Goal: Task Accomplishment & Management: Use online tool/utility

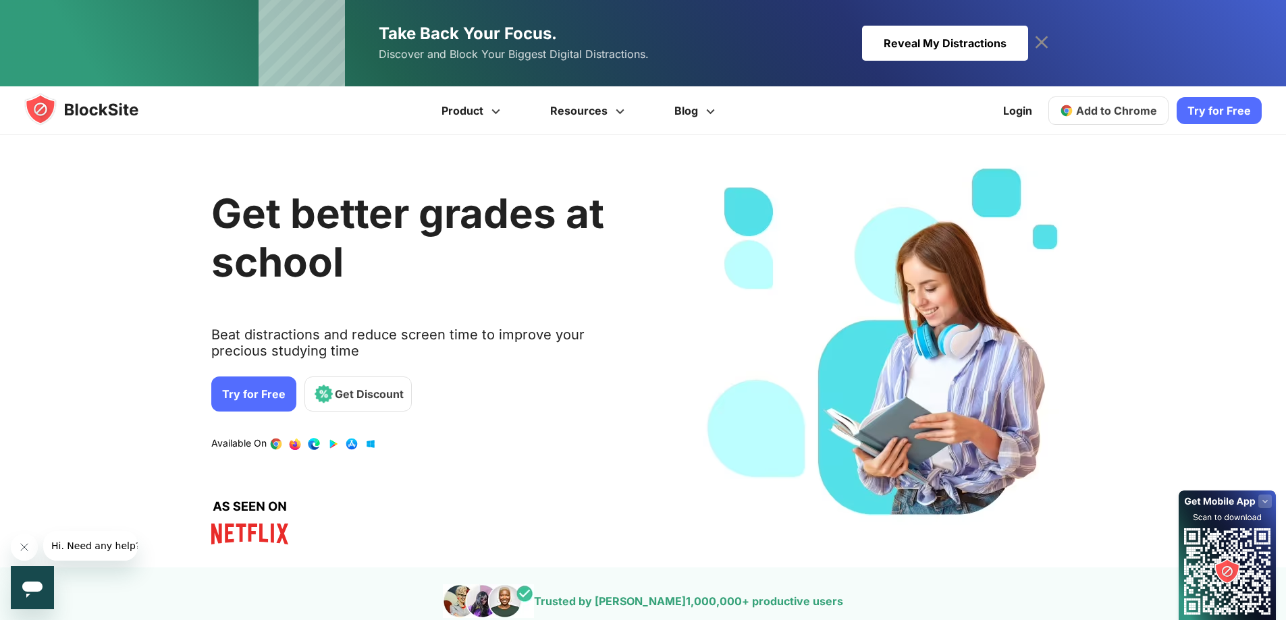
click at [1265, 502] on icon at bounding box center [1264, 501] width 5 height 3
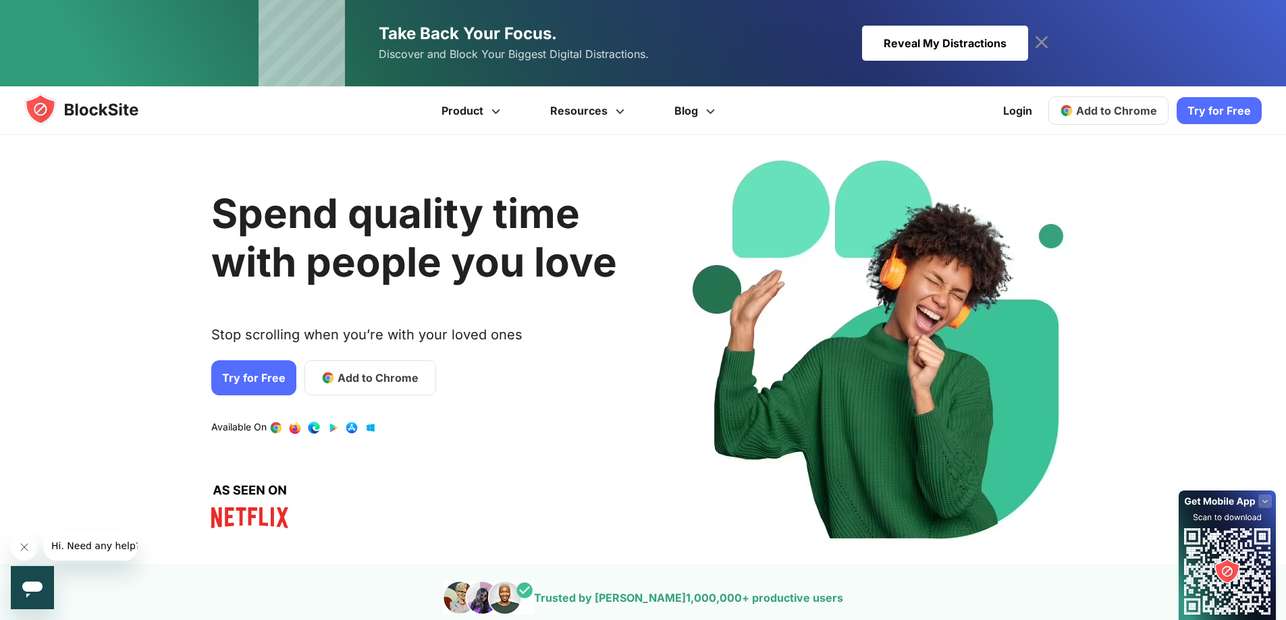
click at [1135, 109] on span "Add to Chrome" at bounding box center [1116, 111] width 81 height 14
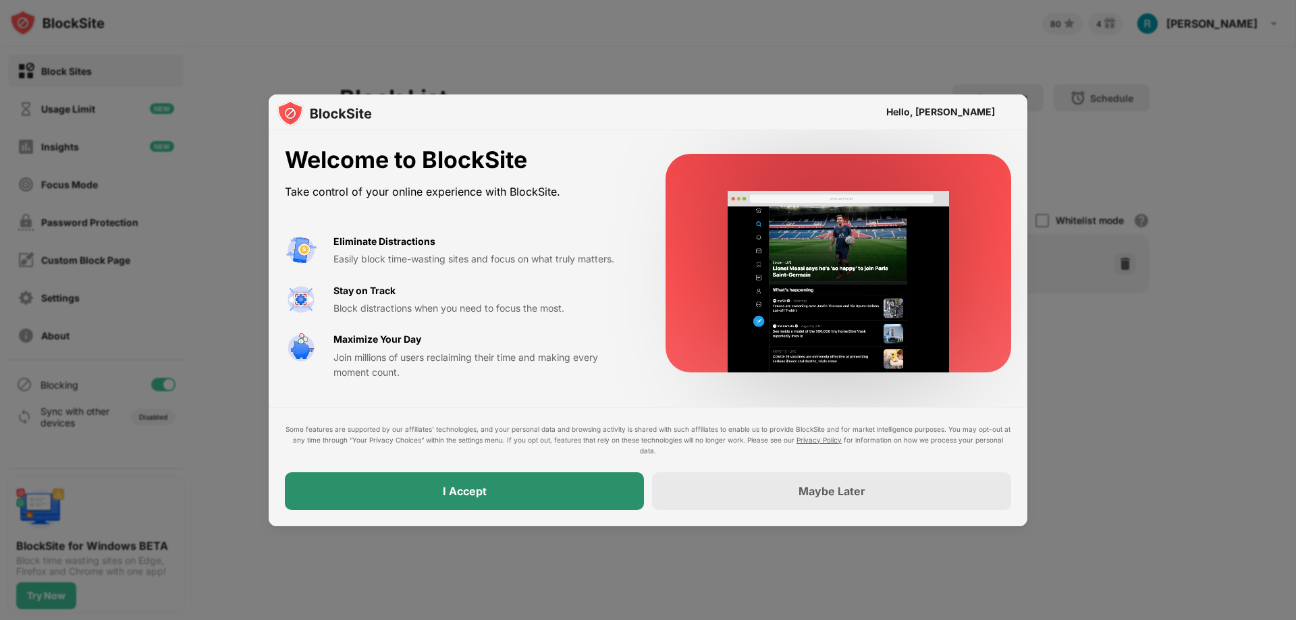
click at [568, 489] on div "I Accept" at bounding box center [464, 492] width 359 height 38
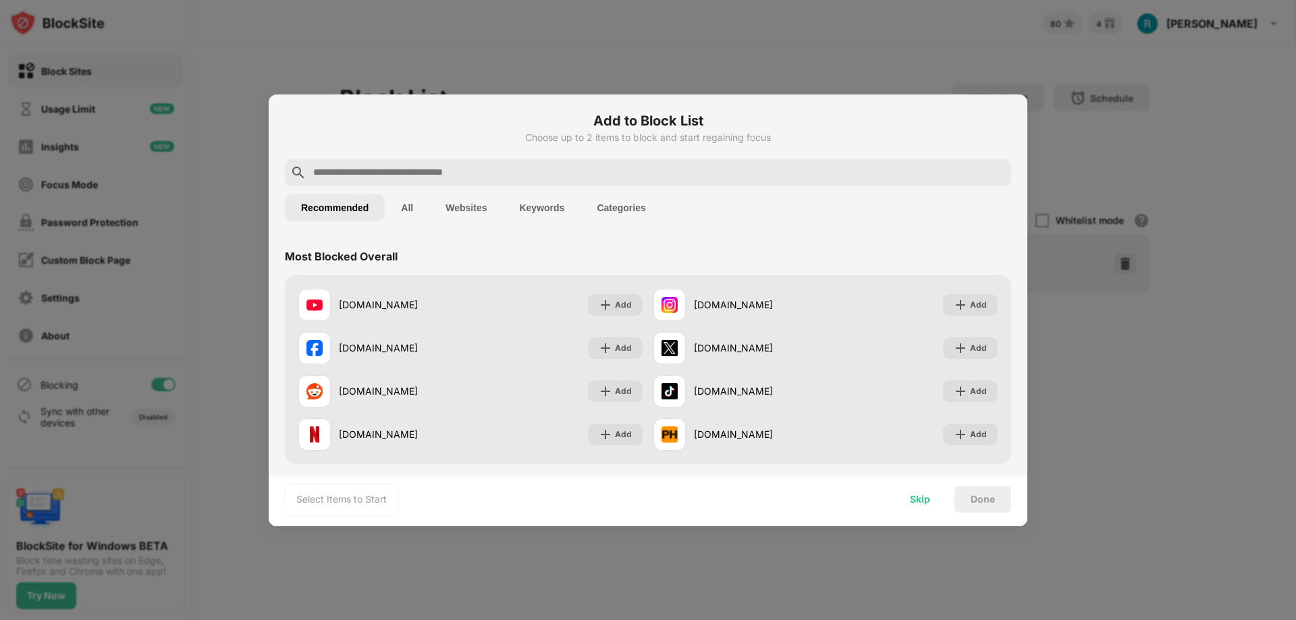
click at [914, 502] on div "Skip" at bounding box center [920, 499] width 20 height 11
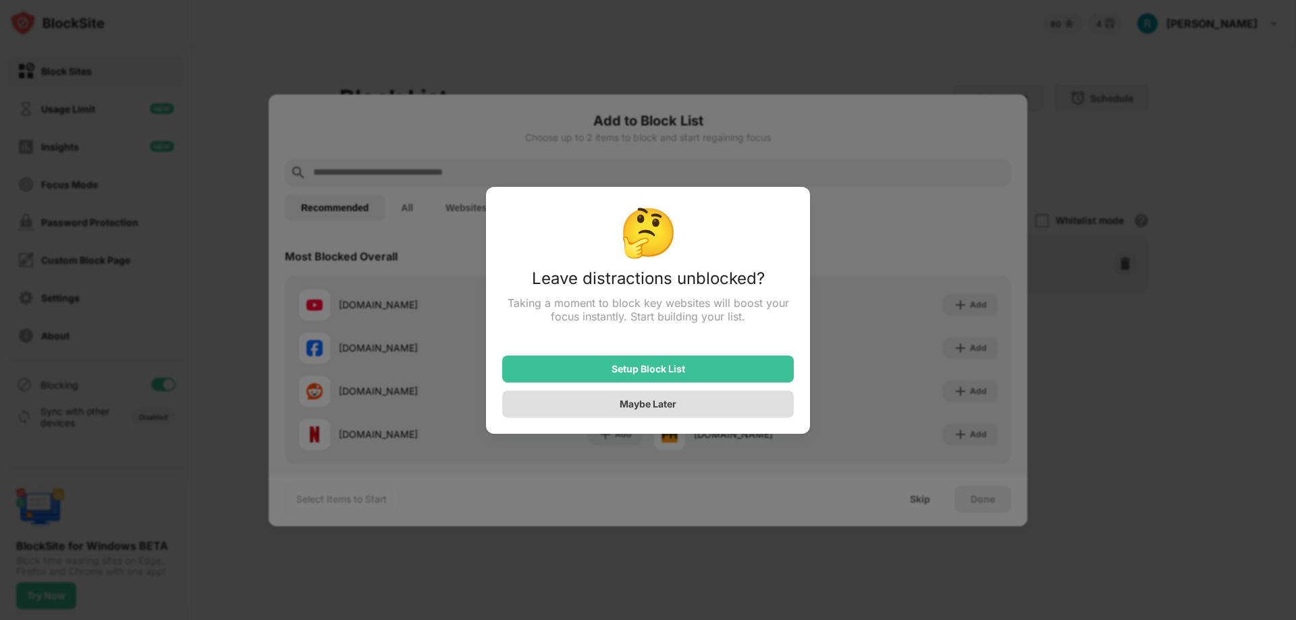
click at [655, 406] on div "Maybe Later" at bounding box center [648, 403] width 57 height 11
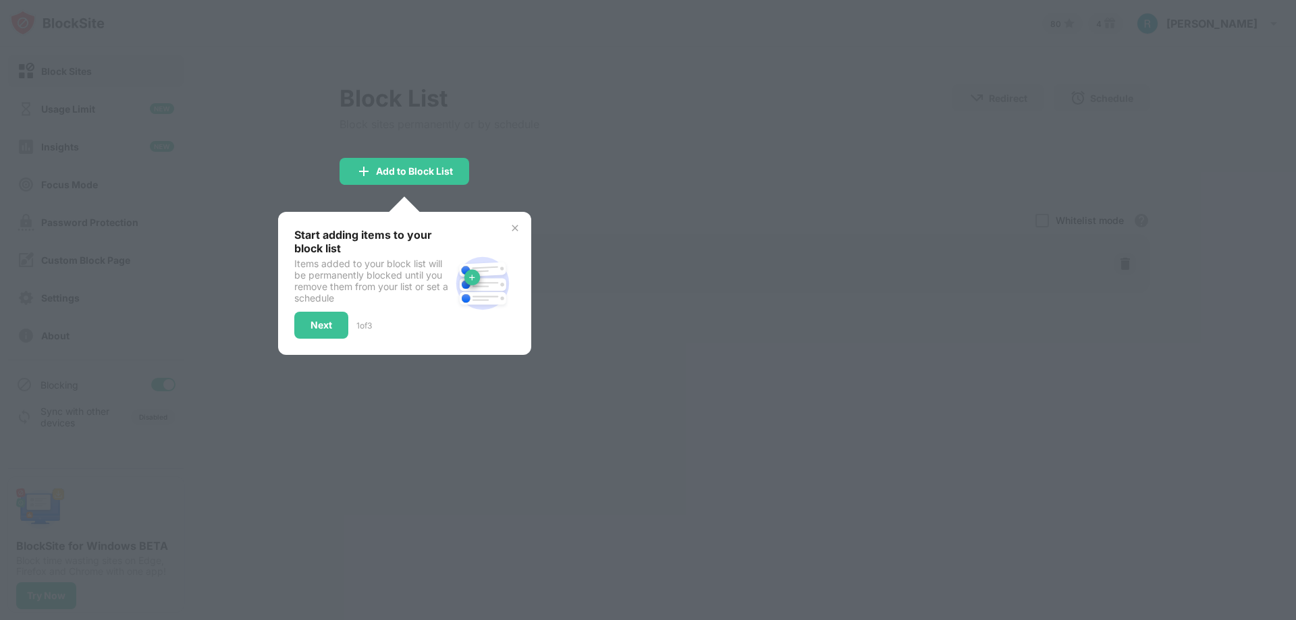
click at [516, 228] on img at bounding box center [515, 228] width 11 height 11
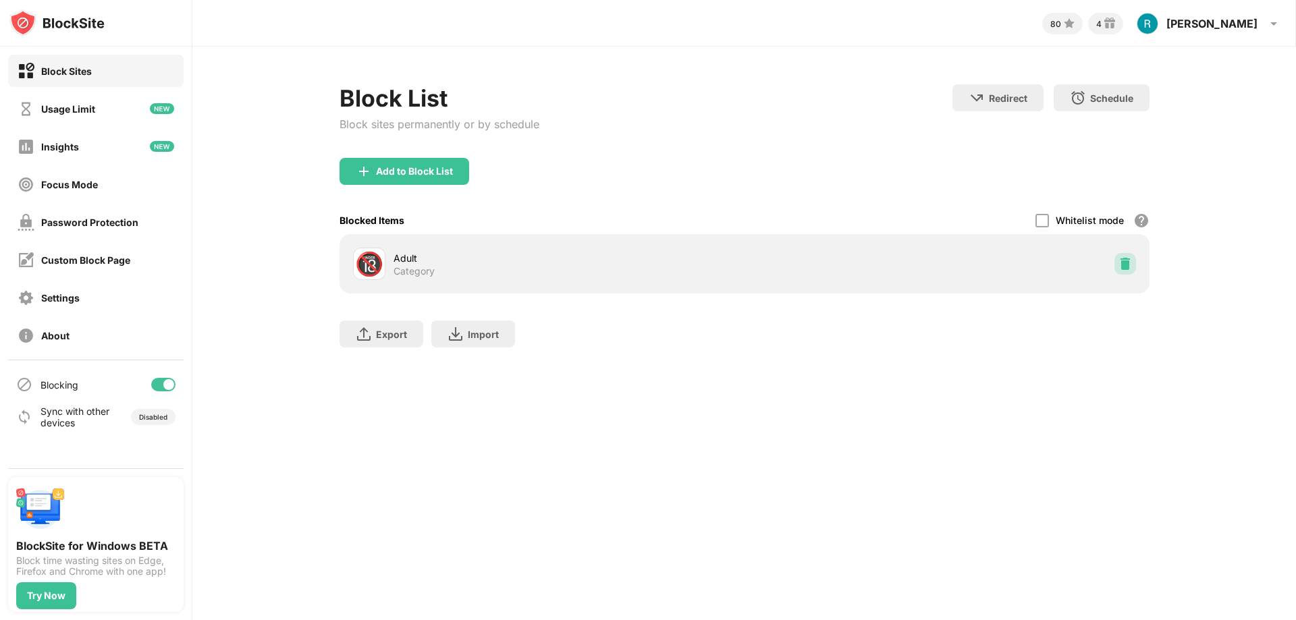
click at [1127, 262] on img at bounding box center [1126, 264] width 14 height 14
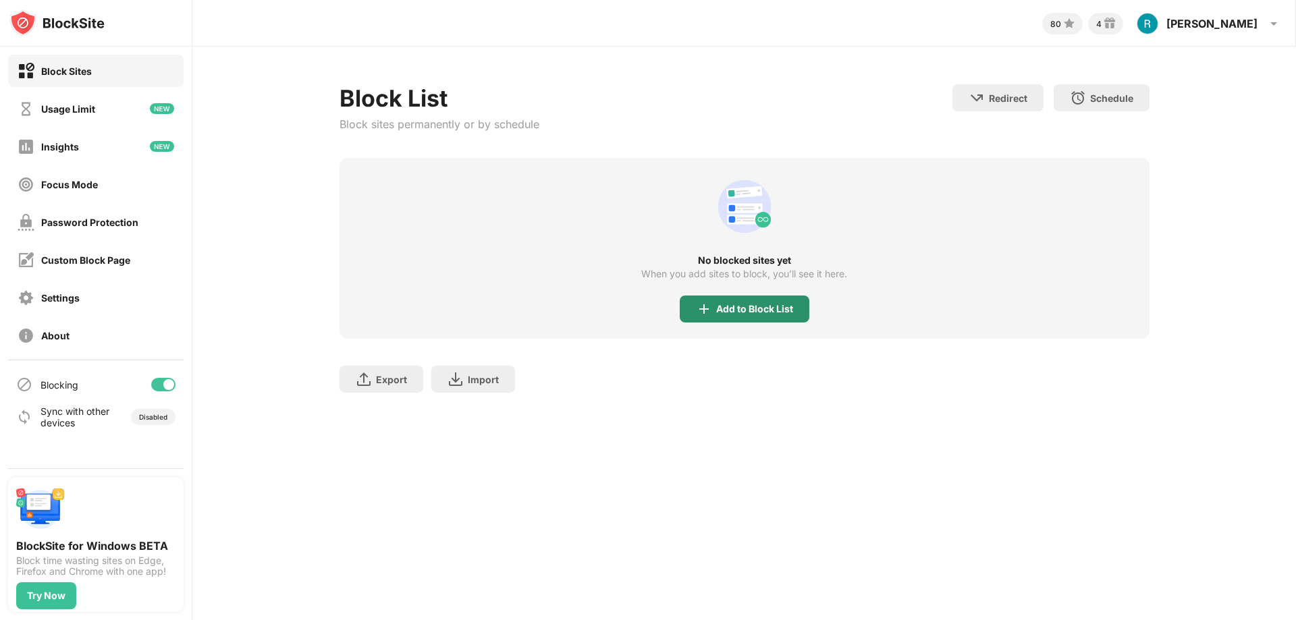
click at [745, 311] on div "Add to Block List" at bounding box center [754, 309] width 77 height 11
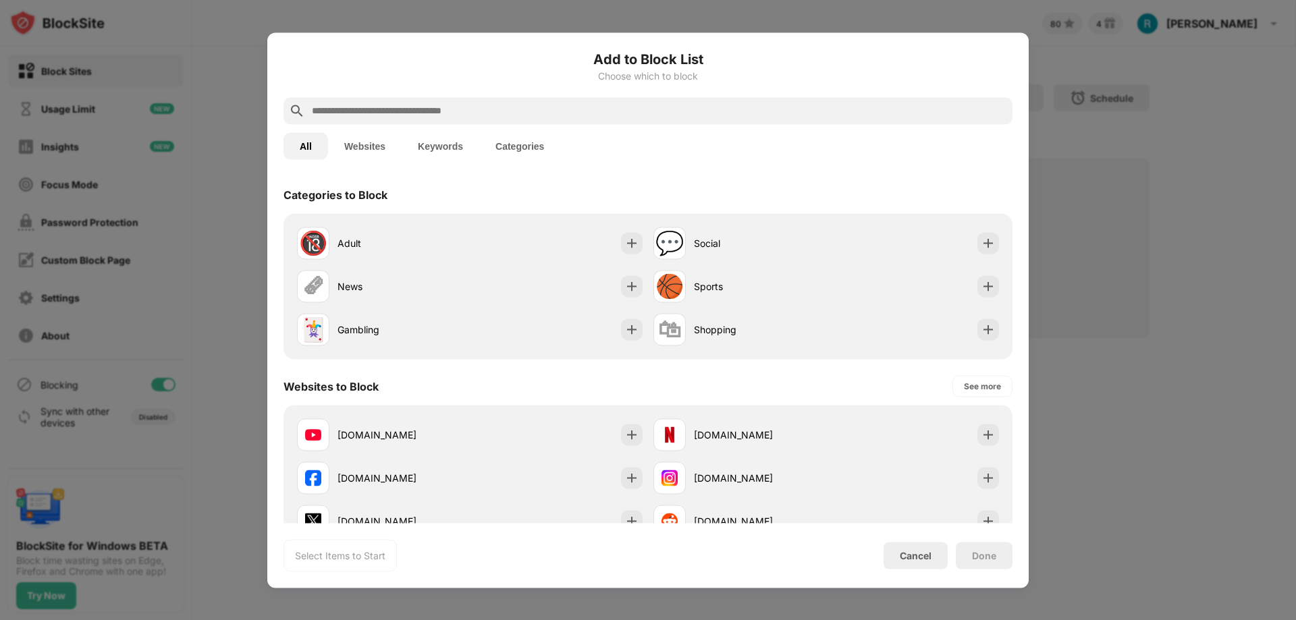
click at [649, 106] on input "text" at bounding box center [659, 111] width 697 height 16
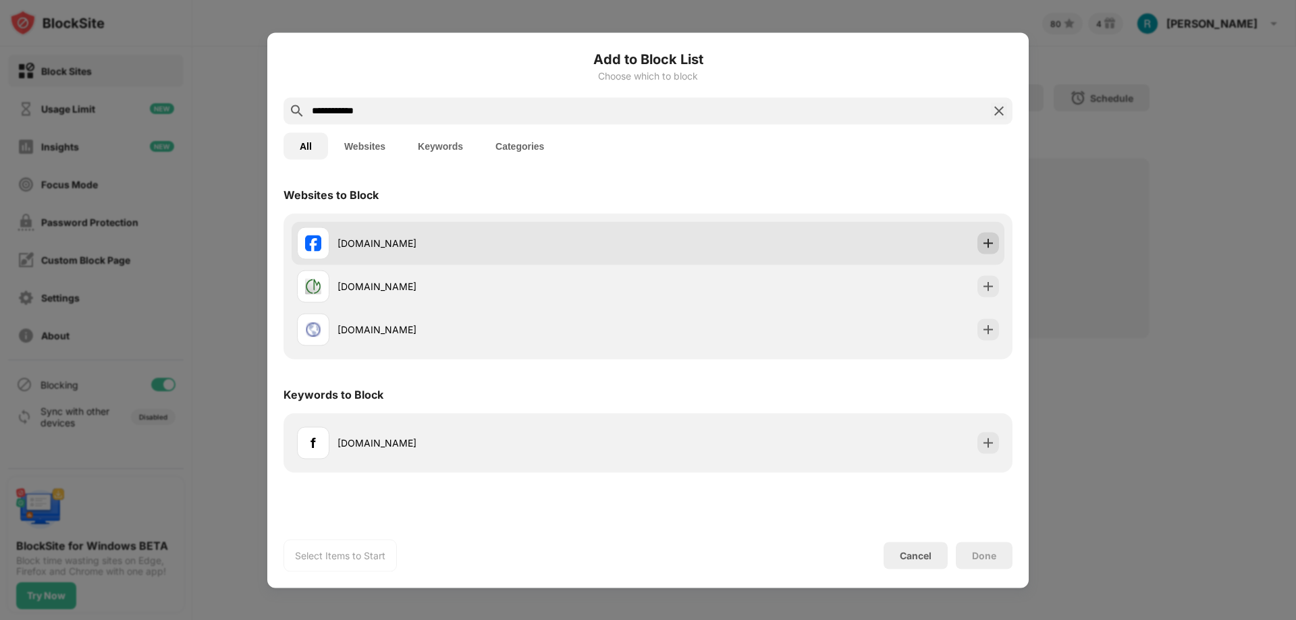
type input "**********"
click at [982, 244] on img at bounding box center [989, 243] width 14 height 14
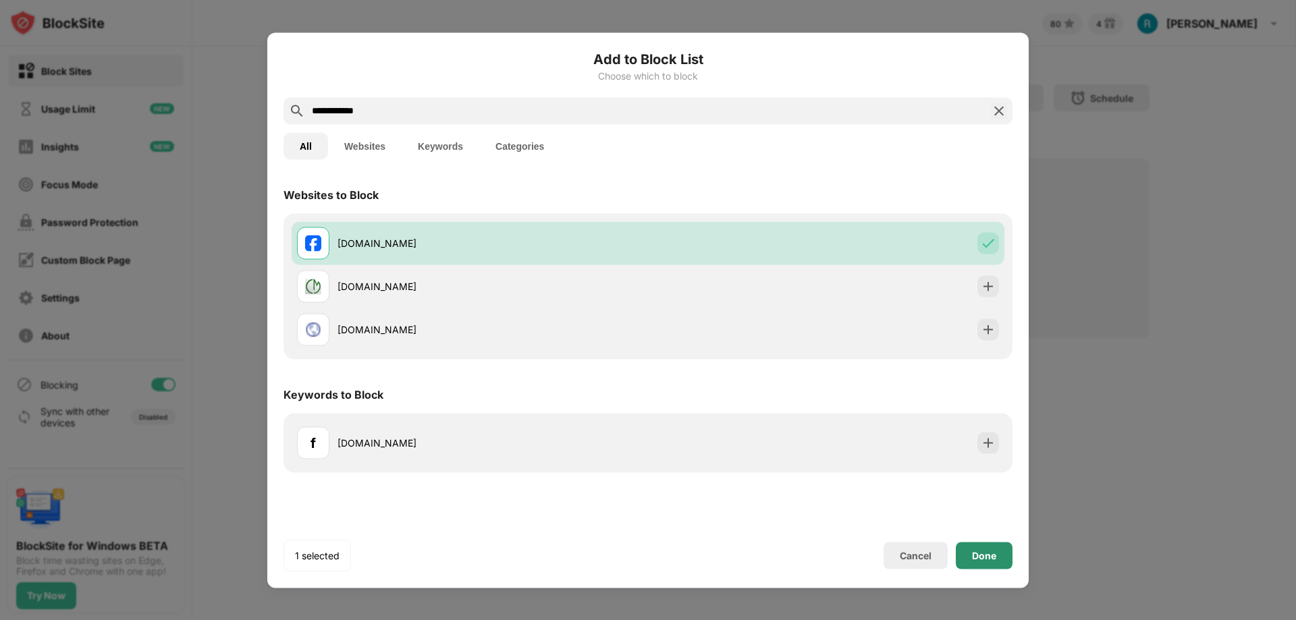
drag, startPoint x: 973, startPoint y: 560, endPoint x: 967, endPoint y: 547, distance: 14.5
click at [975, 560] on div "Done" at bounding box center [984, 555] width 24 height 11
